Goal: Information Seeking & Learning: Check status

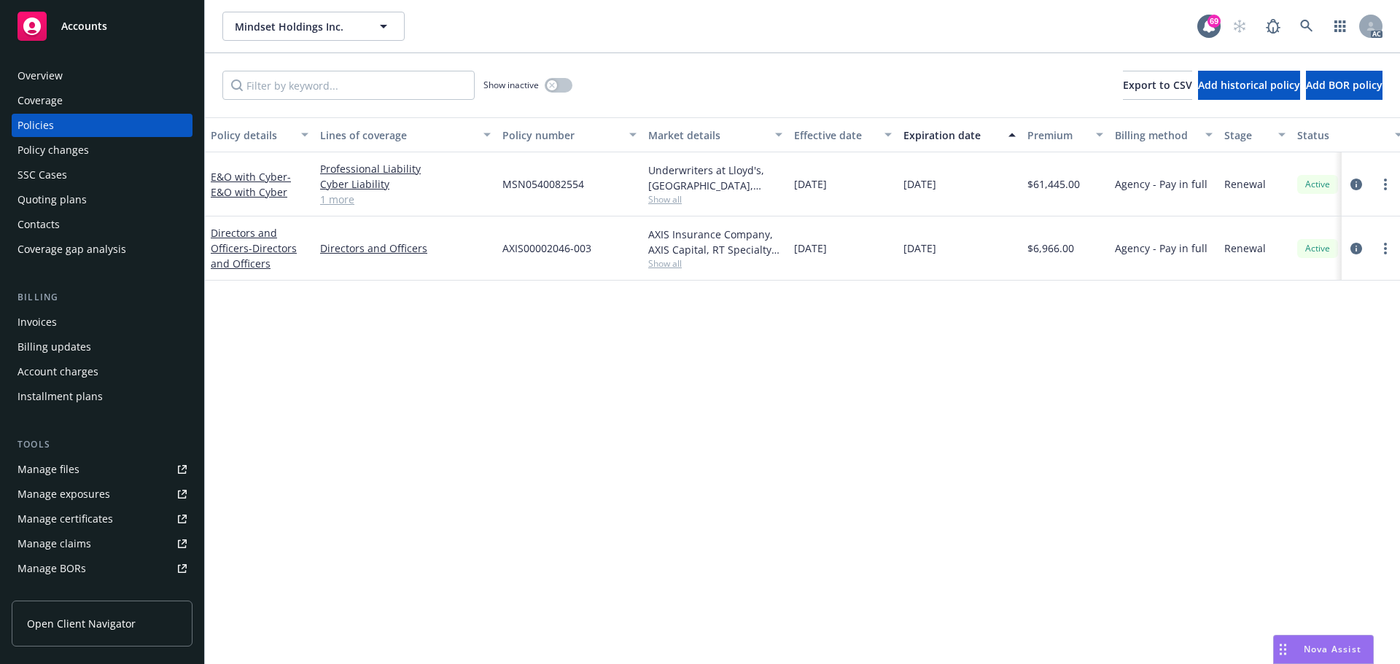
click at [27, 471] on div "Manage files" at bounding box center [49, 469] width 62 height 23
click at [74, 153] on div "Policy changes" at bounding box center [53, 150] width 71 height 23
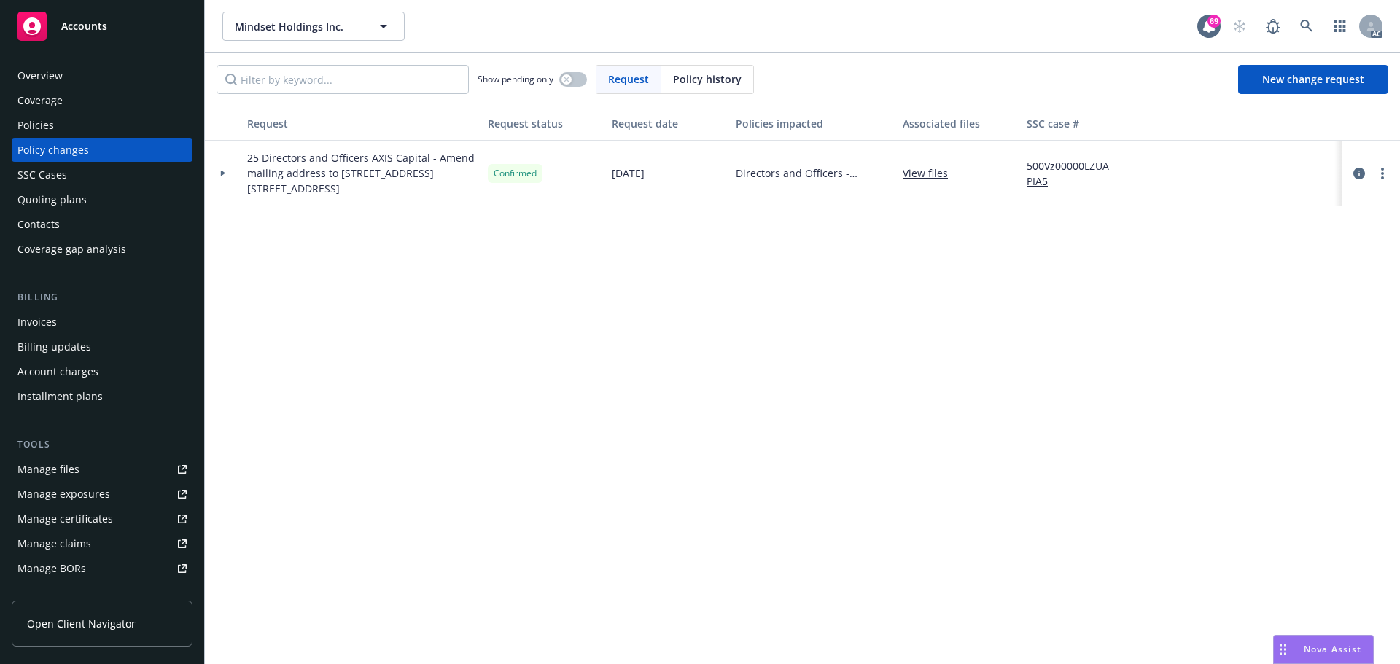
click at [227, 177] on div at bounding box center [223, 174] width 36 height 66
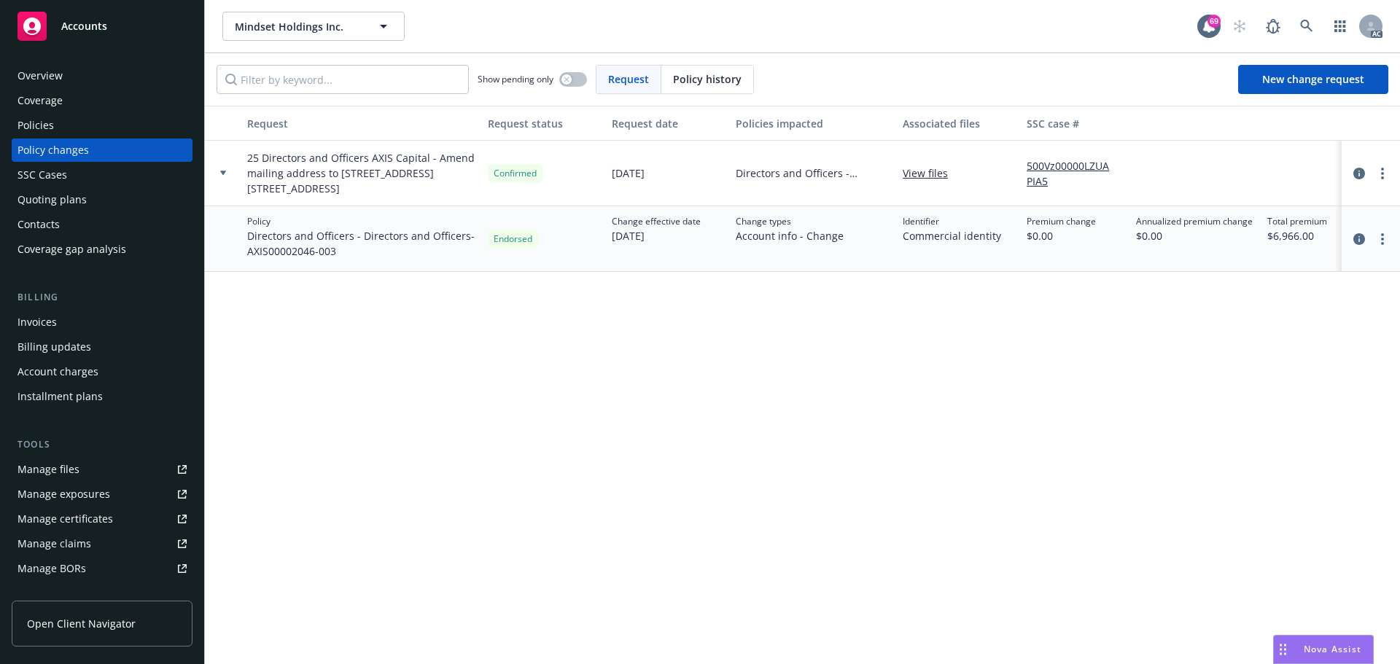
click at [222, 172] on icon at bounding box center [223, 173] width 6 height 4
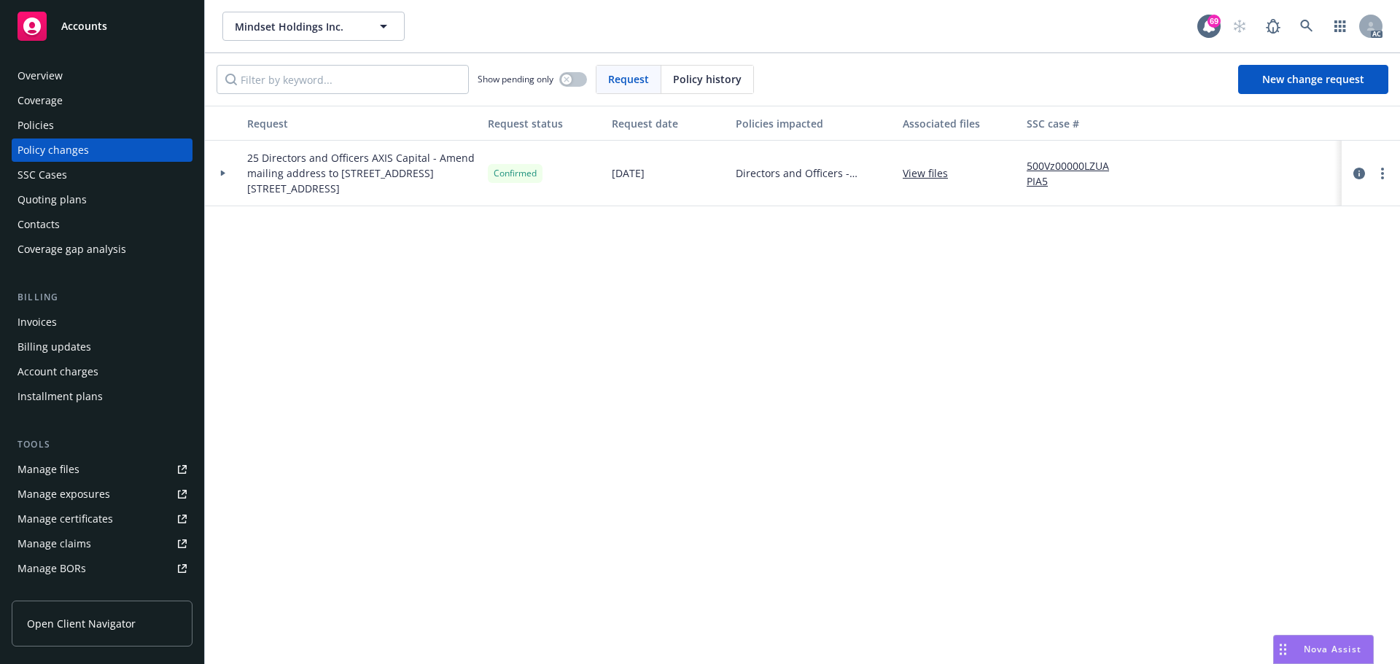
click at [32, 125] on div "Policies" at bounding box center [36, 125] width 36 height 23
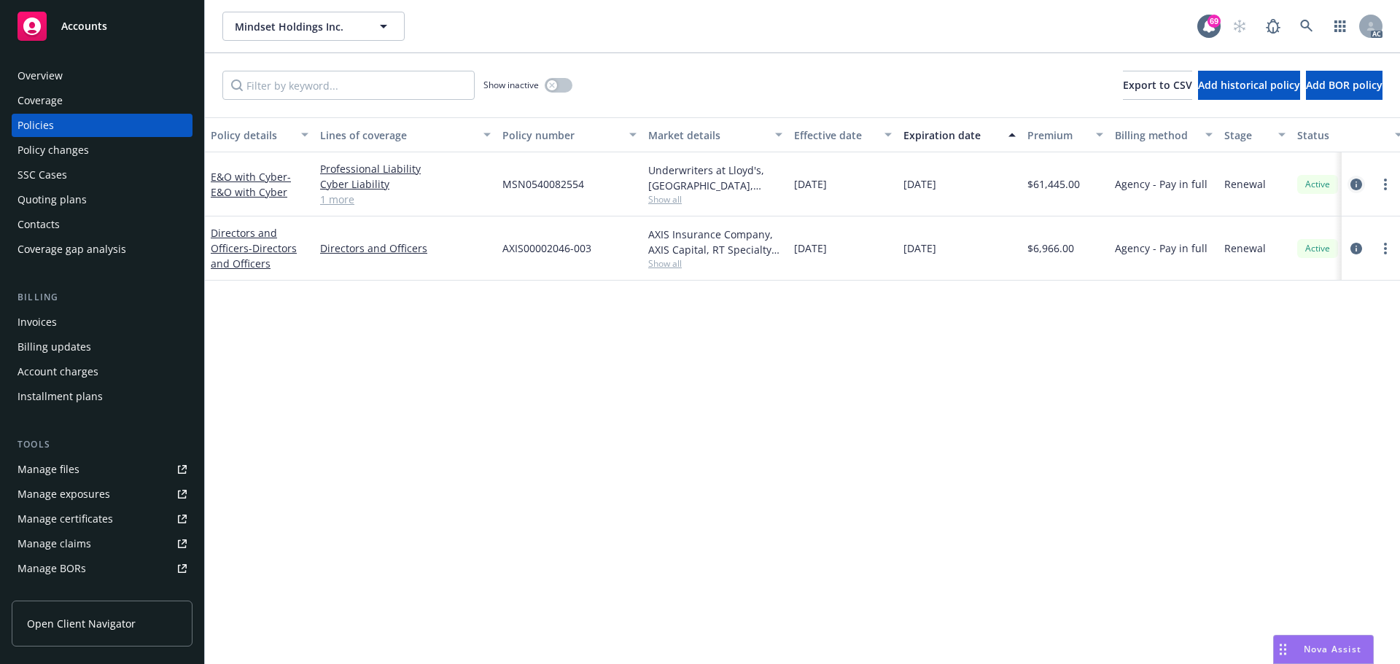
click at [1357, 184] on icon "circleInformation" at bounding box center [1357, 185] width 12 height 12
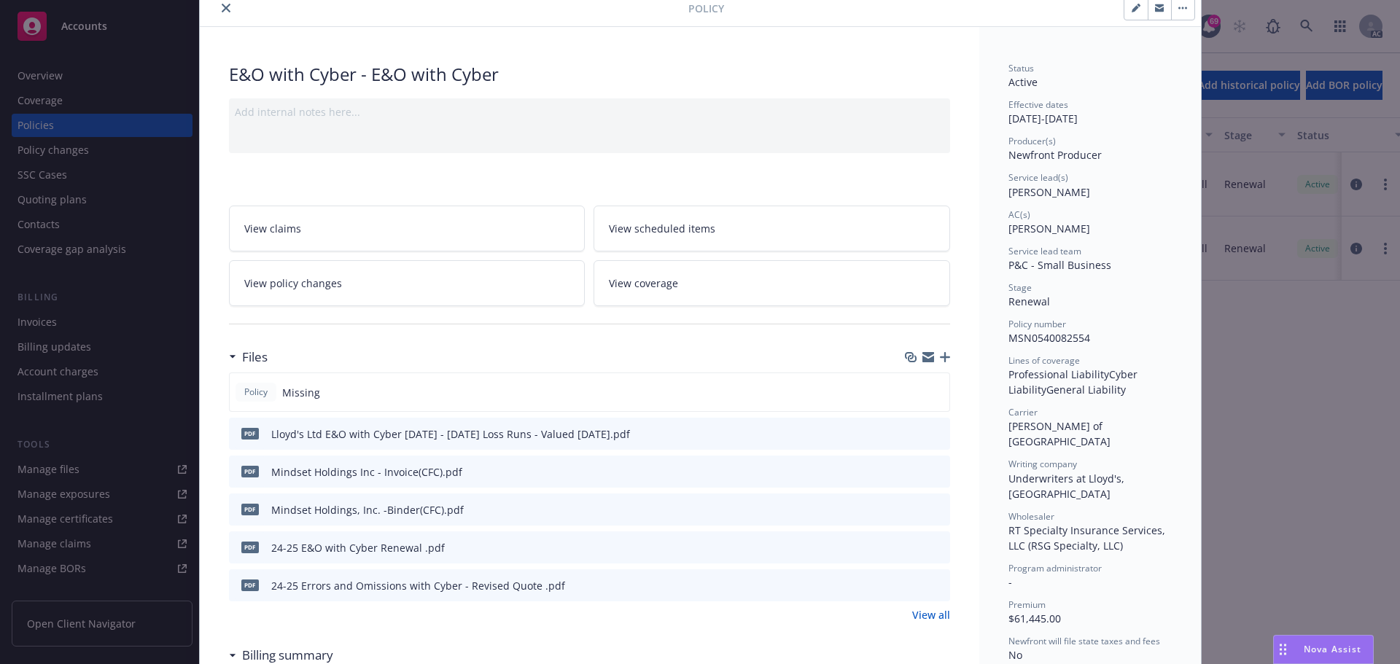
scroll to position [146, 0]
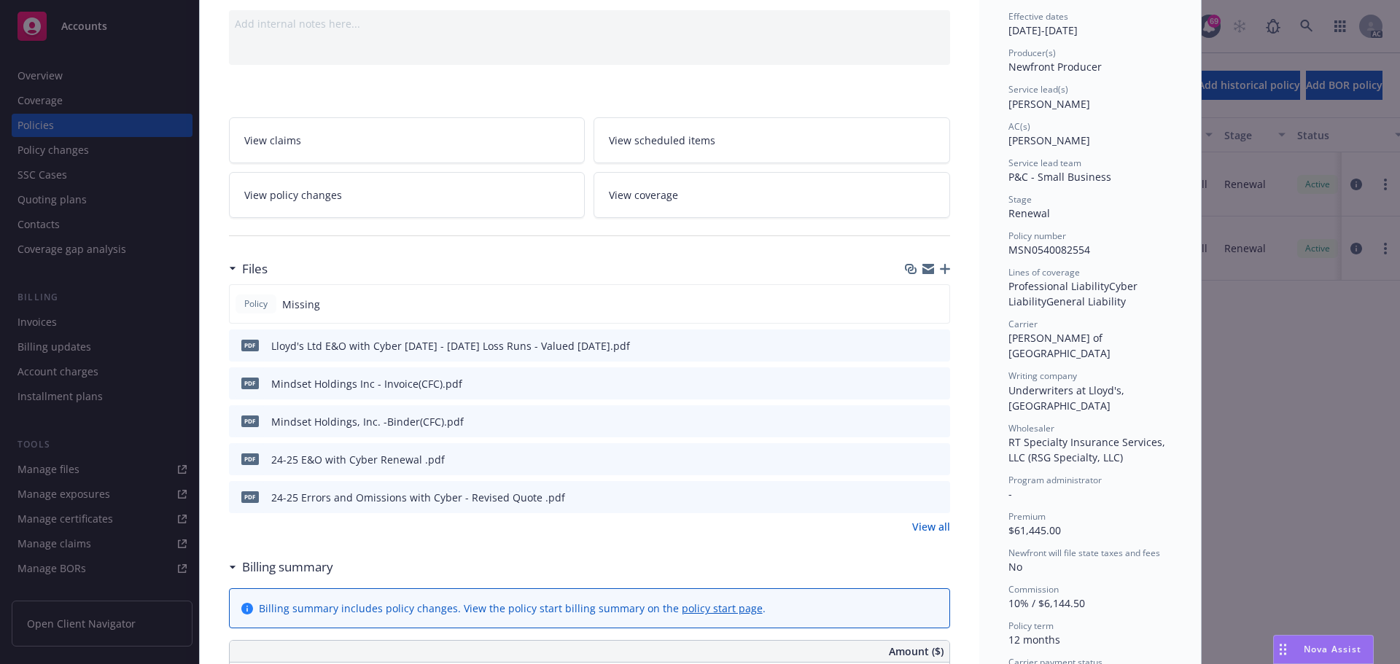
click at [931, 421] on icon "preview file" at bounding box center [936, 421] width 13 height 10
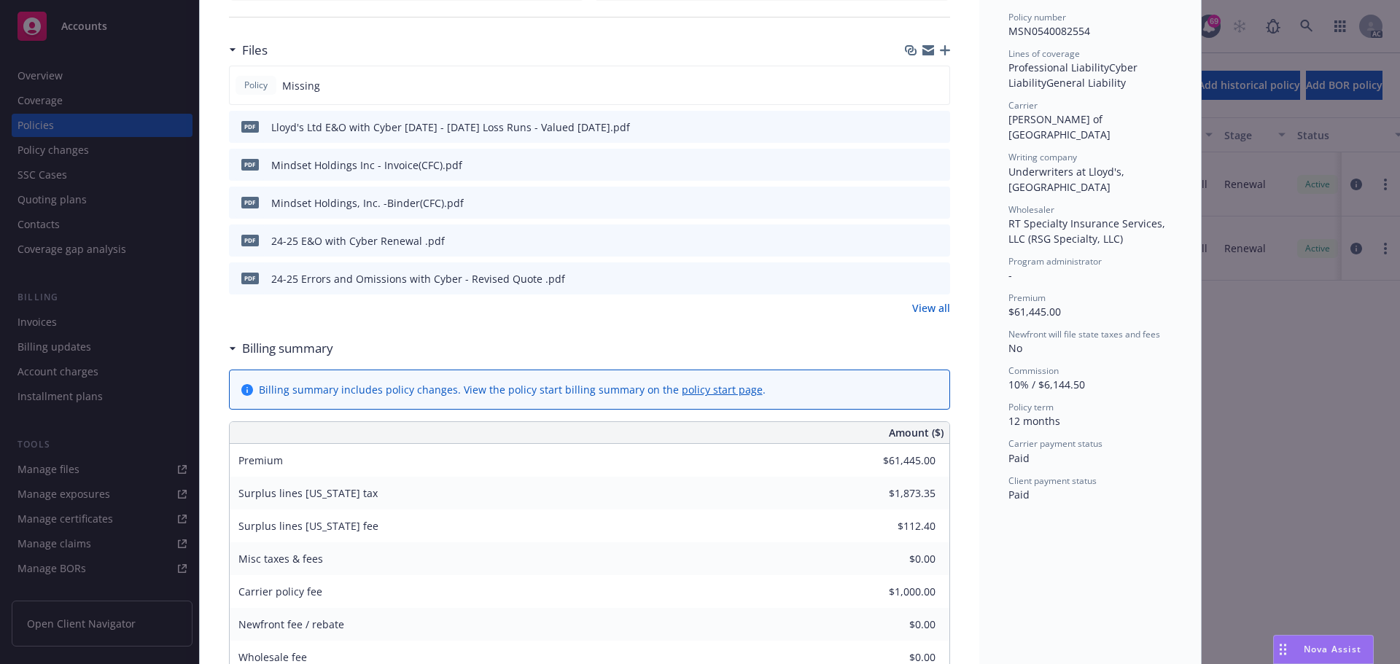
scroll to position [438, 0]
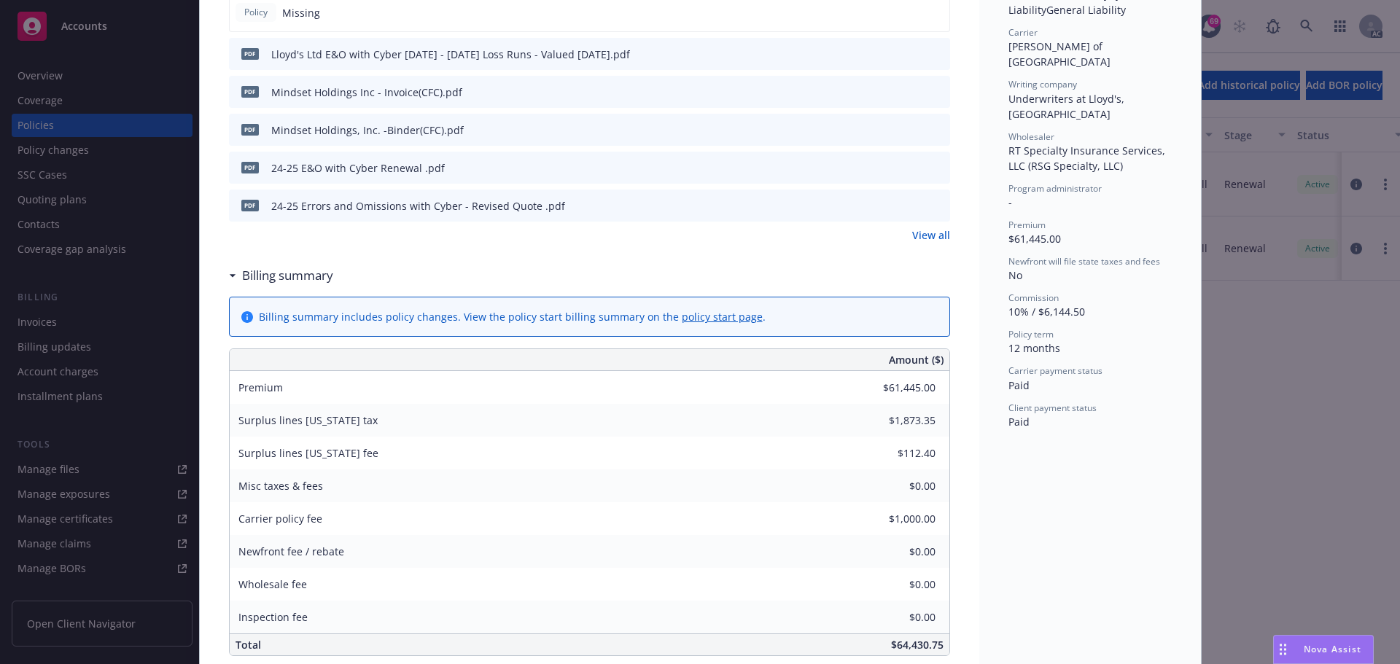
click at [931, 202] on icon "preview file" at bounding box center [936, 205] width 13 height 10
